Goal: Find specific page/section

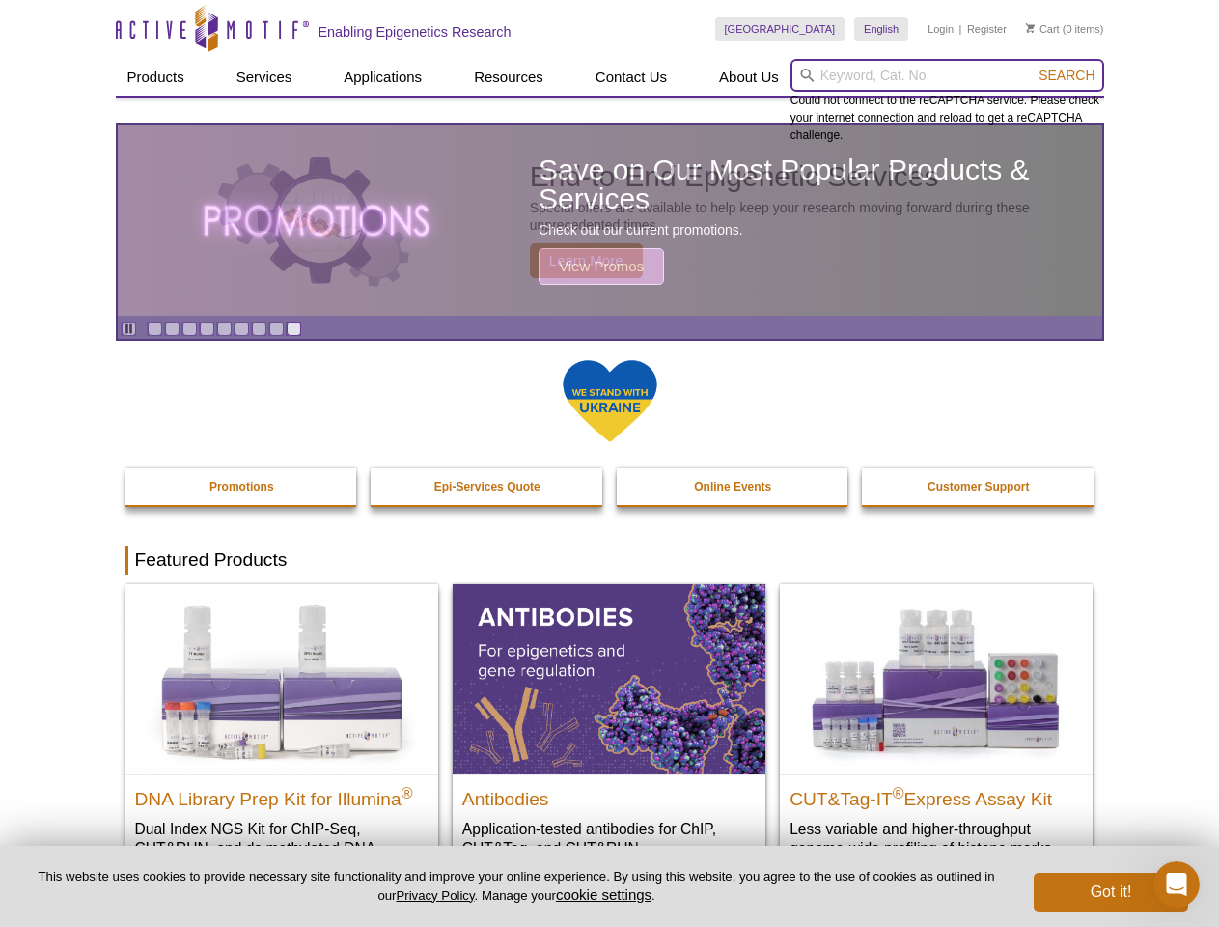
click at [947, 75] on input "search" at bounding box center [948, 75] width 314 height 33
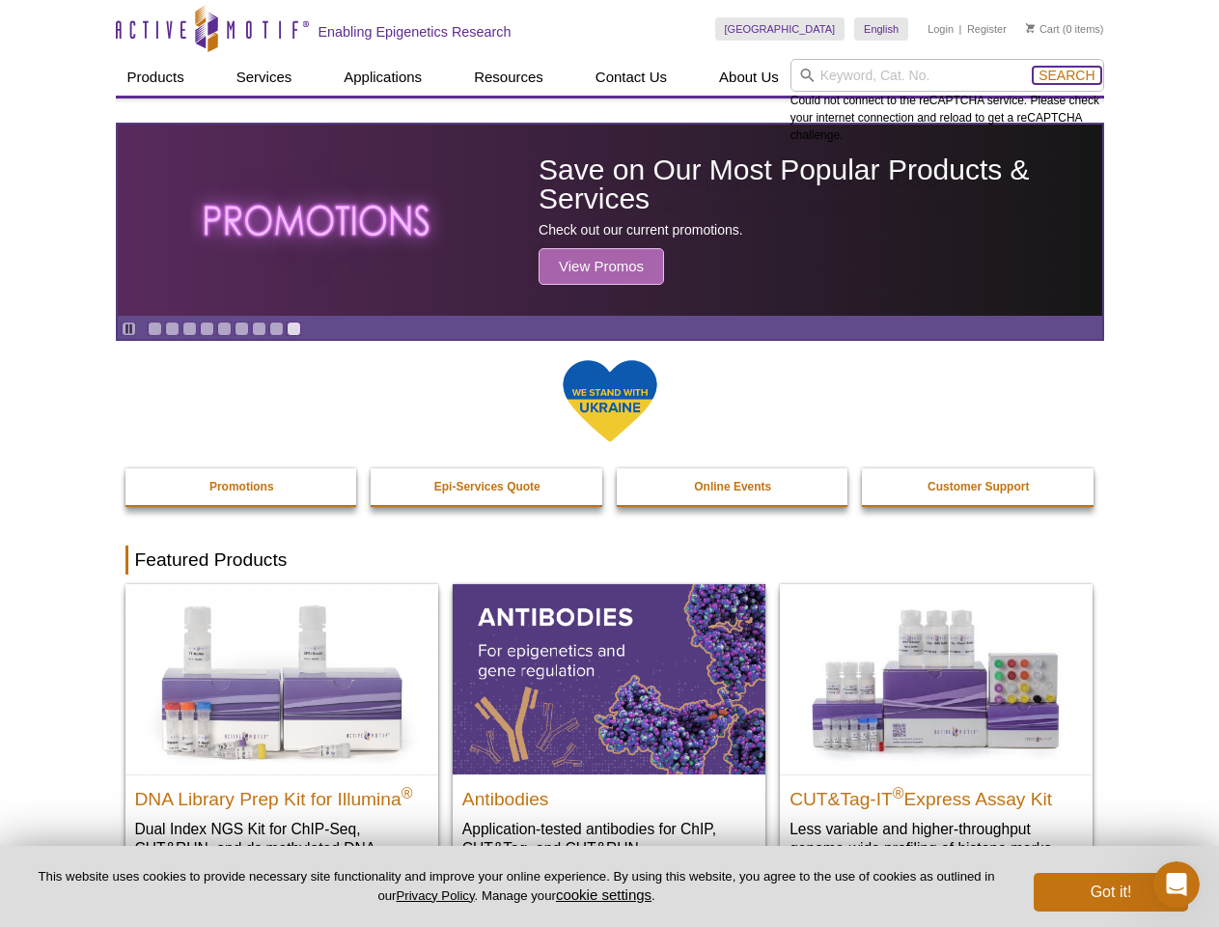
click at [1067, 75] on span "Search" at bounding box center [1067, 75] width 56 height 15
click at [128, 328] on icon "Pause" at bounding box center [129, 328] width 13 height 13
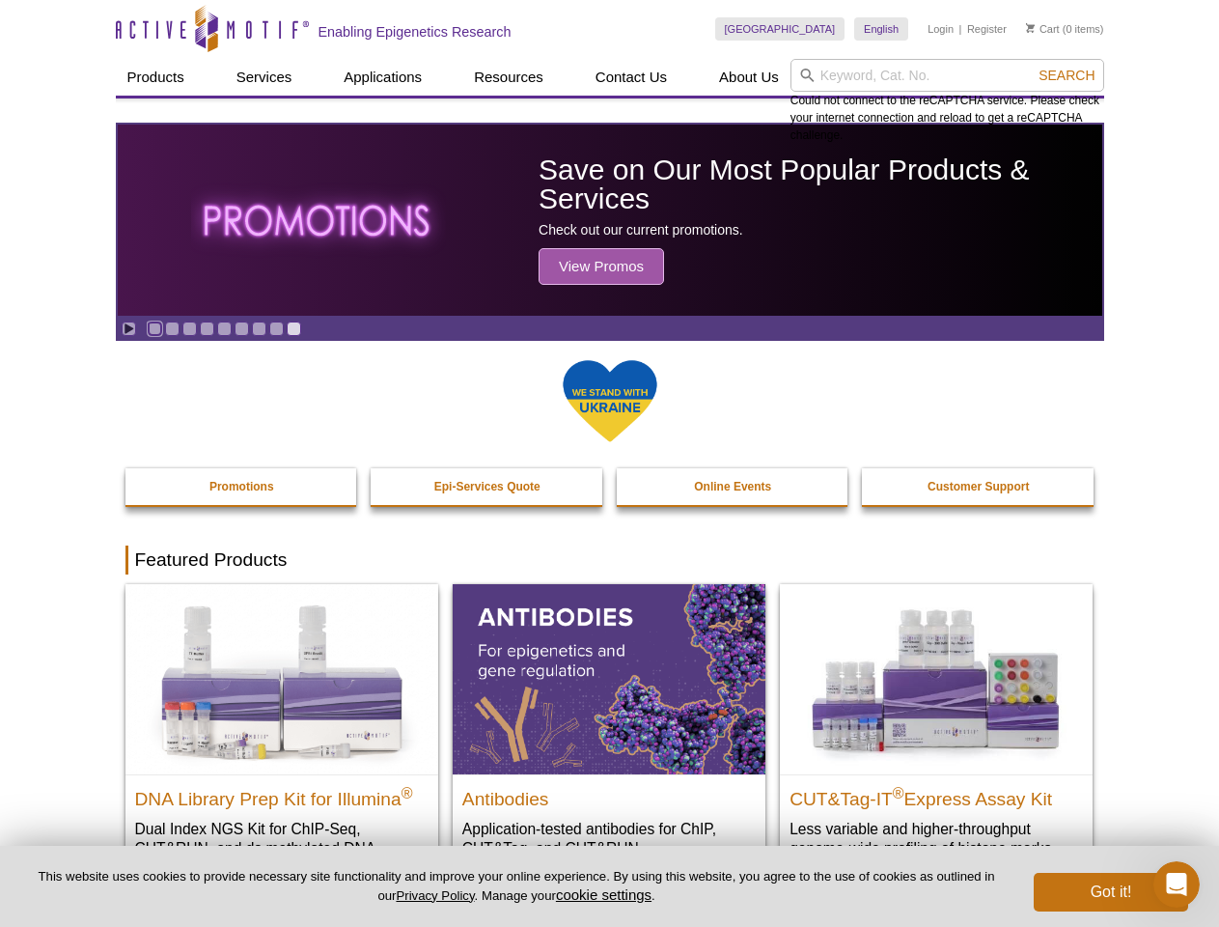
click at [154, 328] on link "Go to slide 1" at bounding box center [155, 328] width 14 height 14
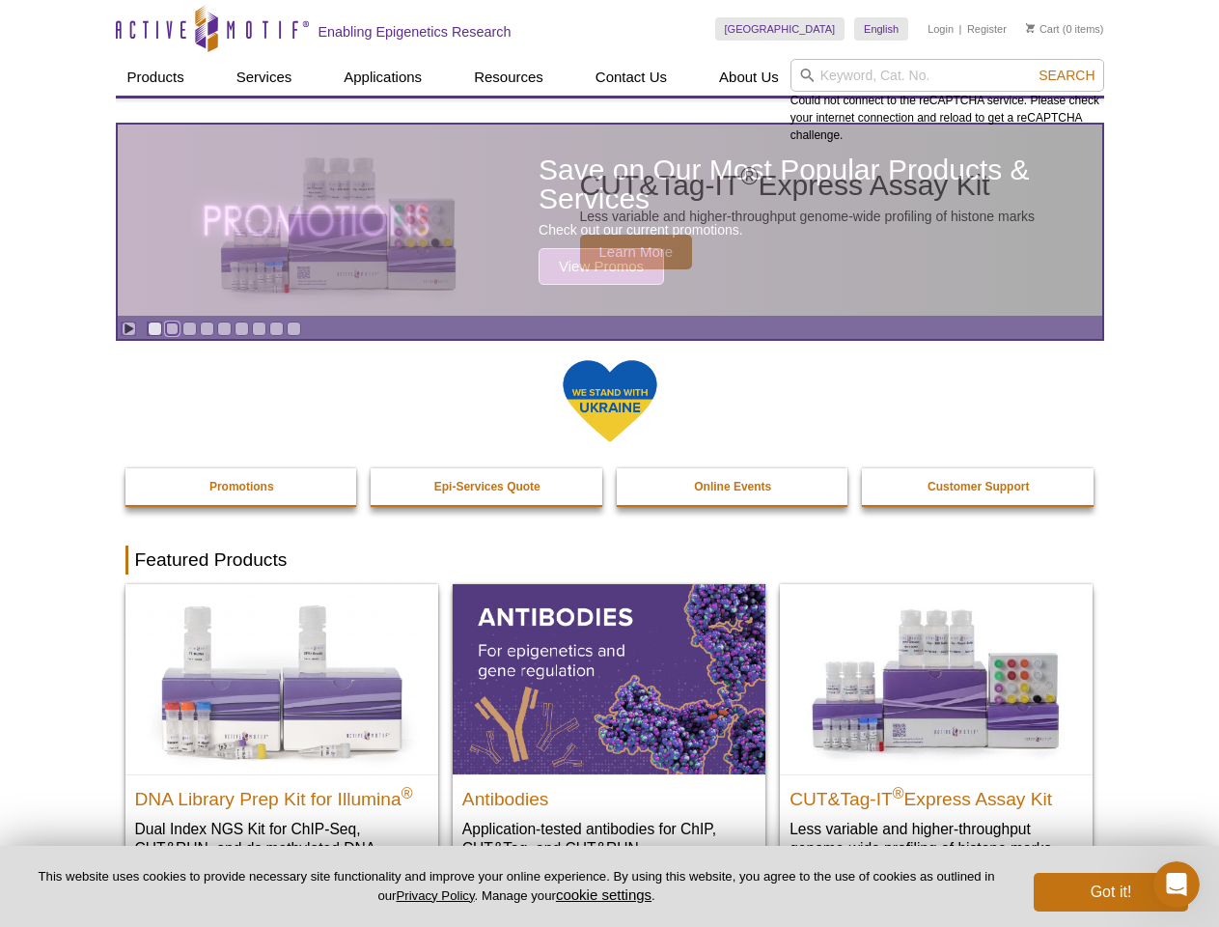
click at [172, 328] on link "Go to slide 2" at bounding box center [172, 328] width 14 height 14
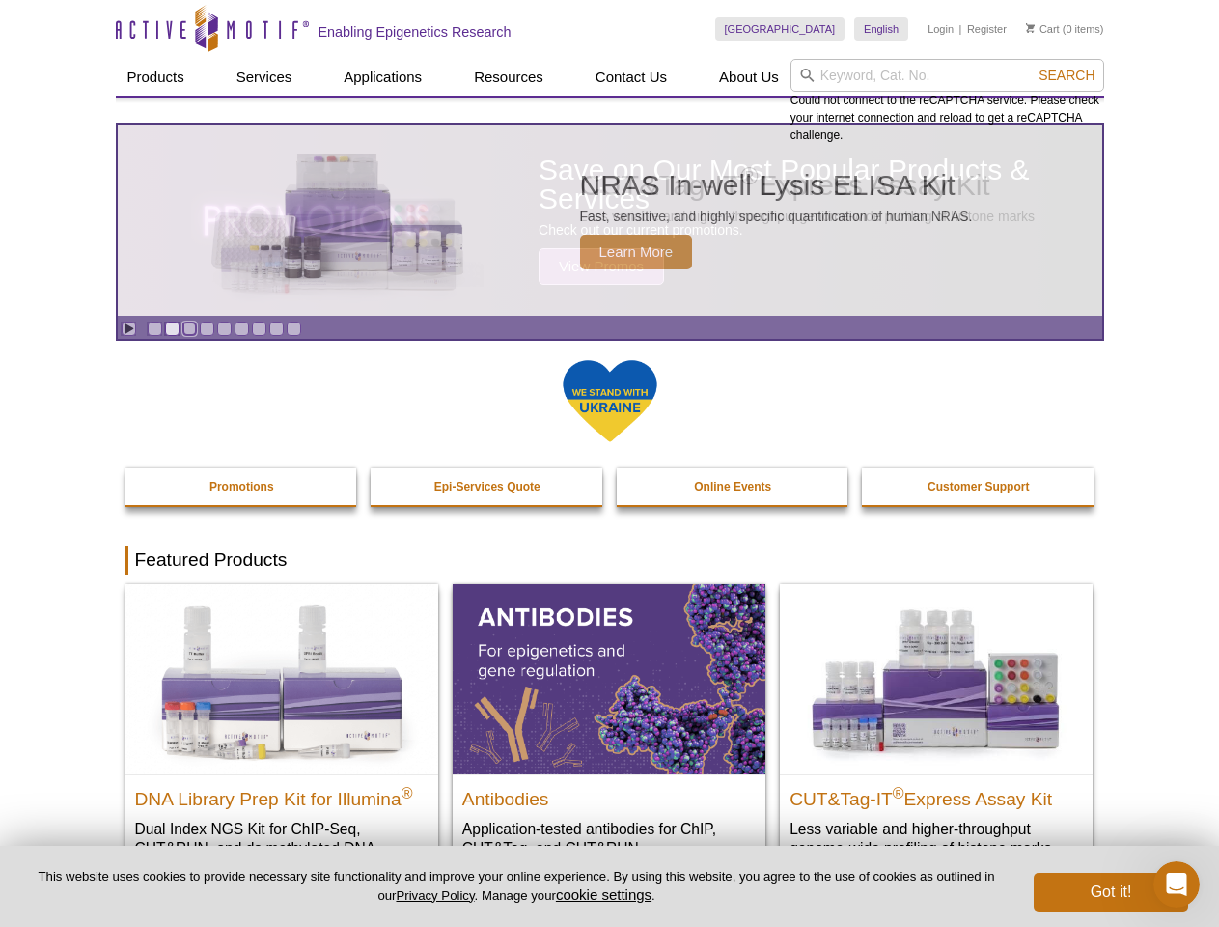
click at [189, 328] on link "Go to slide 3" at bounding box center [189, 328] width 14 height 14
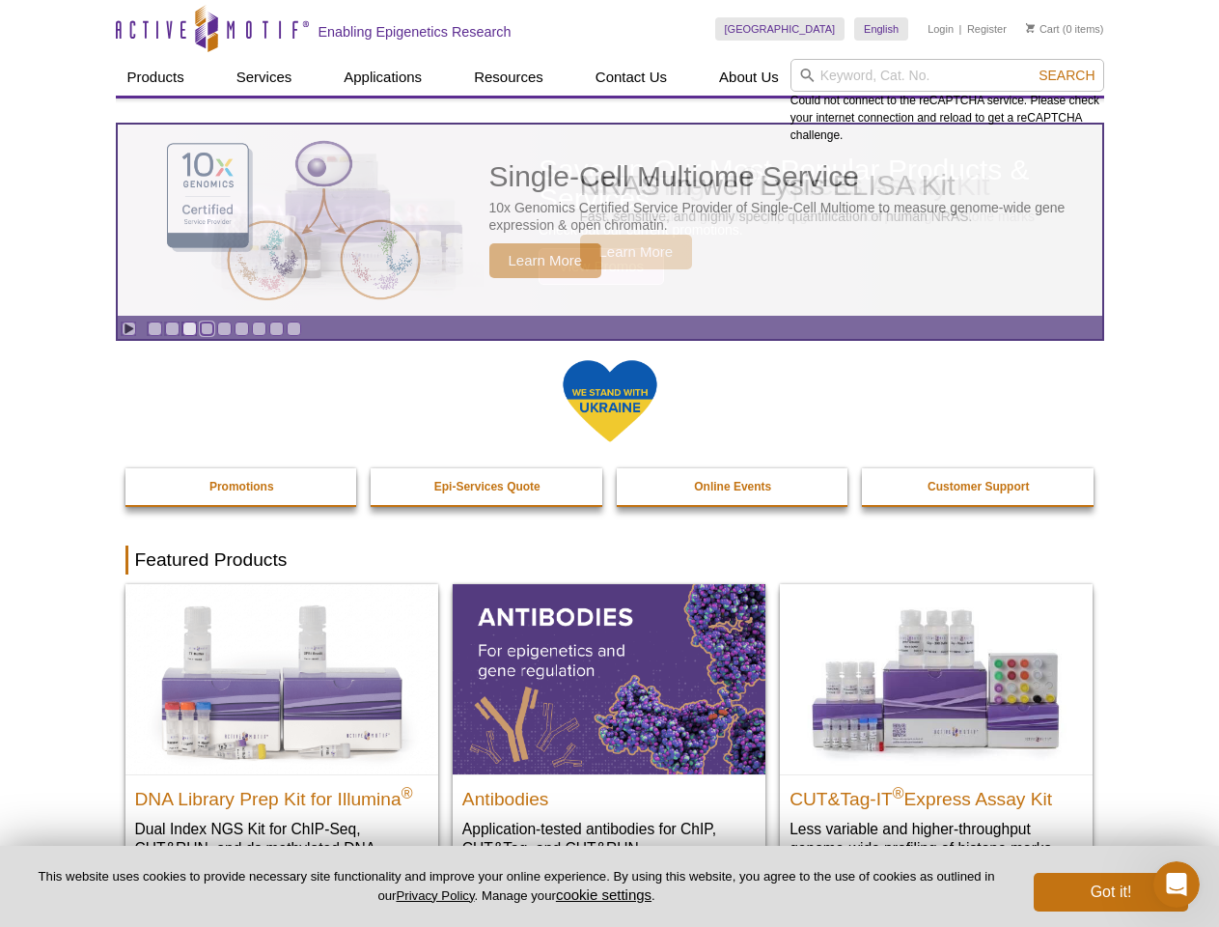
click at [207, 328] on link "Go to slide 4" at bounding box center [207, 328] width 14 height 14
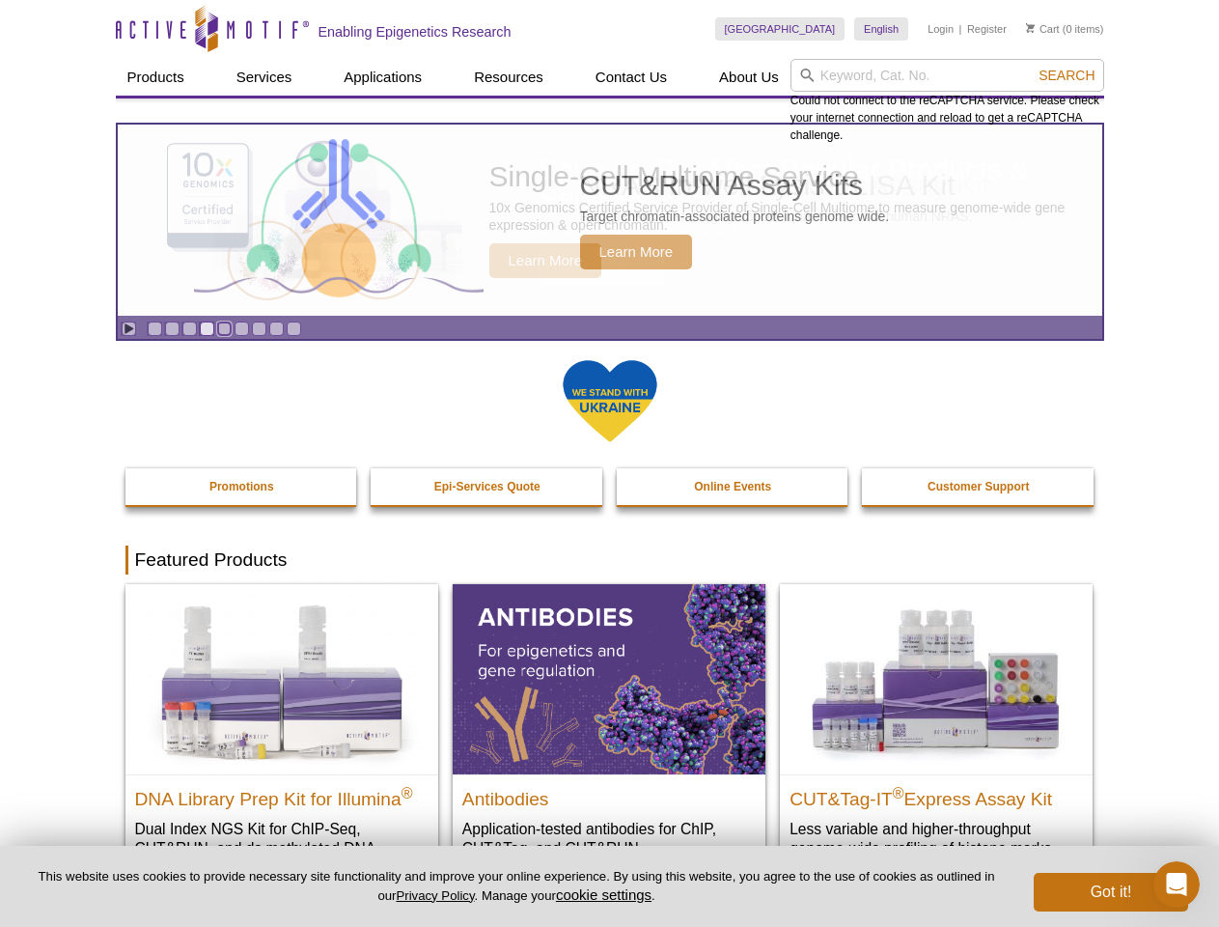
click at [224, 328] on link "Go to slide 5" at bounding box center [224, 328] width 14 height 14
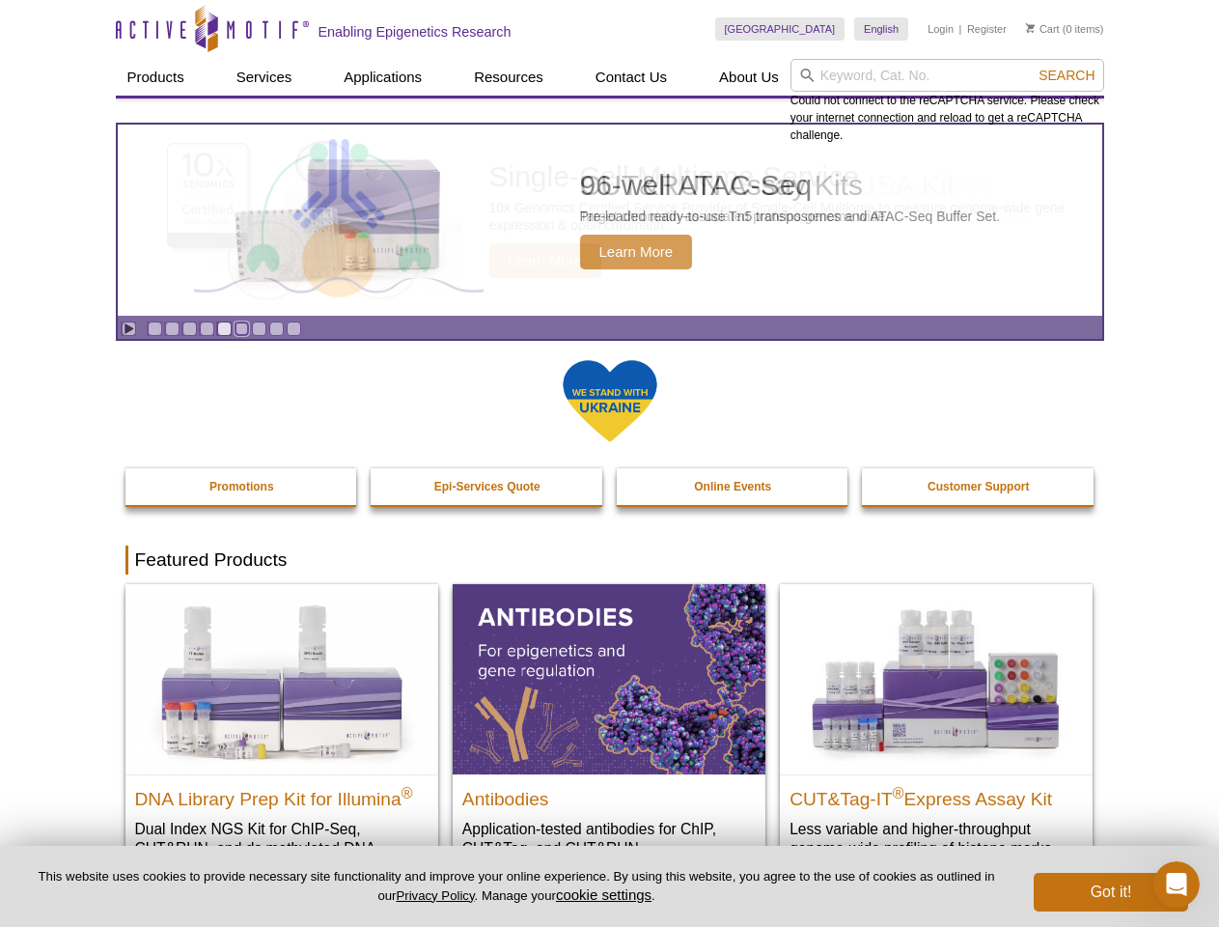
click at [241, 328] on link "Go to slide 6" at bounding box center [242, 328] width 14 height 14
click at [259, 328] on link "Go to slide 7" at bounding box center [259, 328] width 14 height 14
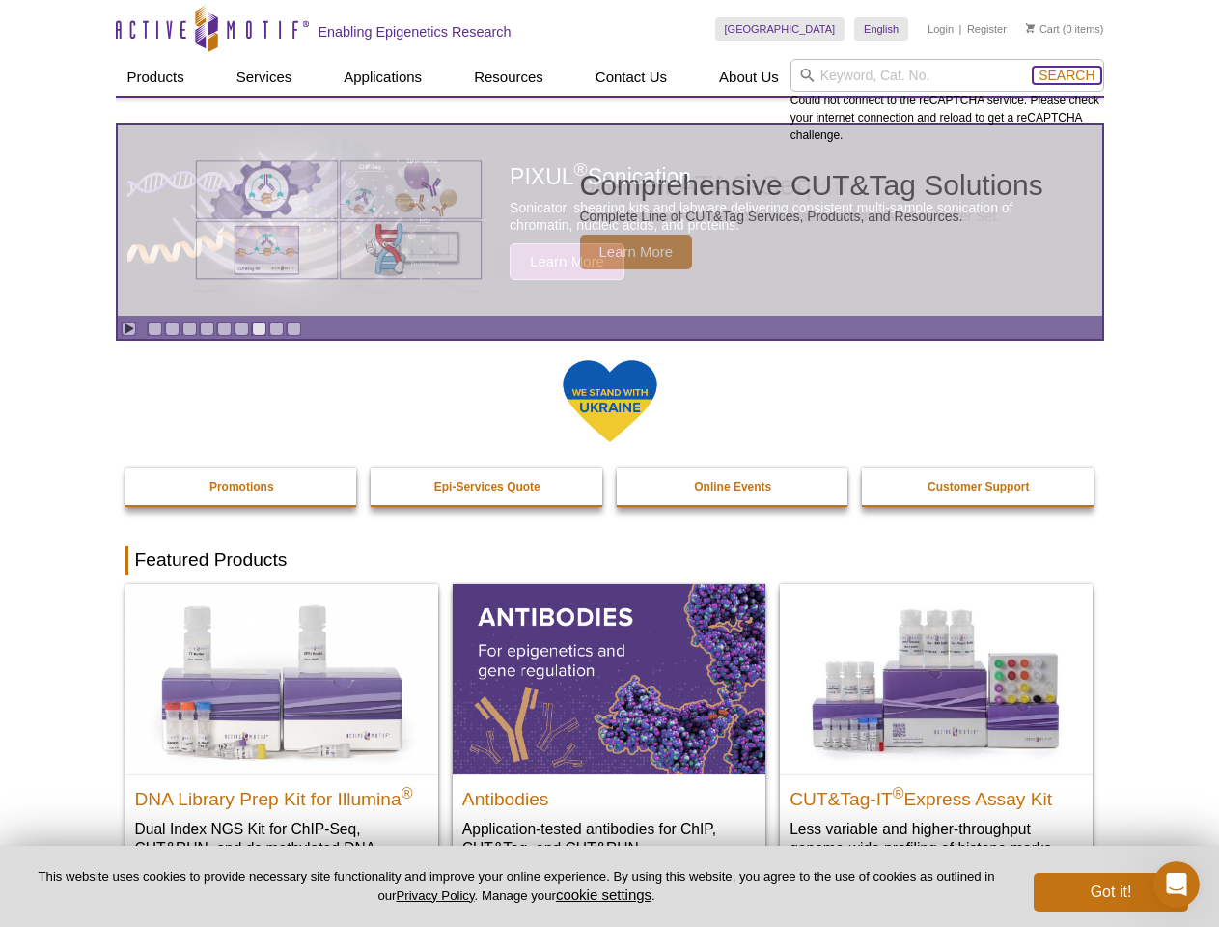
click at [1067, 75] on span "Search" at bounding box center [1067, 75] width 56 height 15
